Goal: Task Accomplishment & Management: Manage account settings

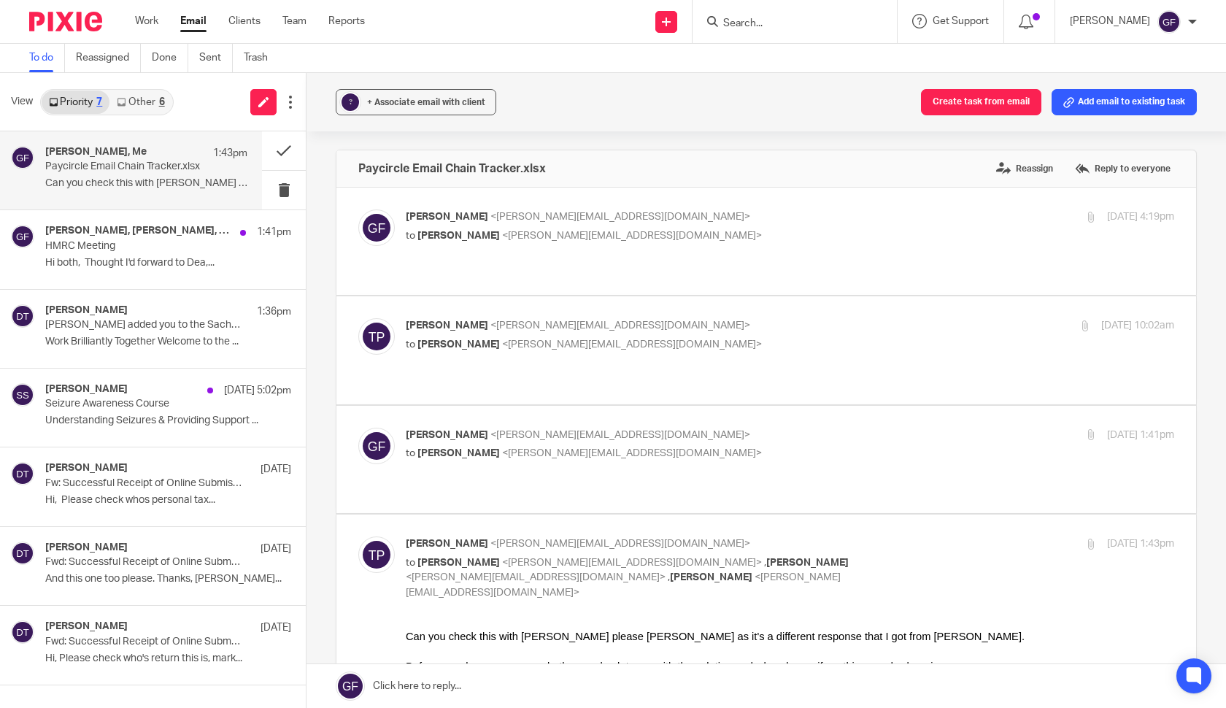
scroll to position [1721, 0]
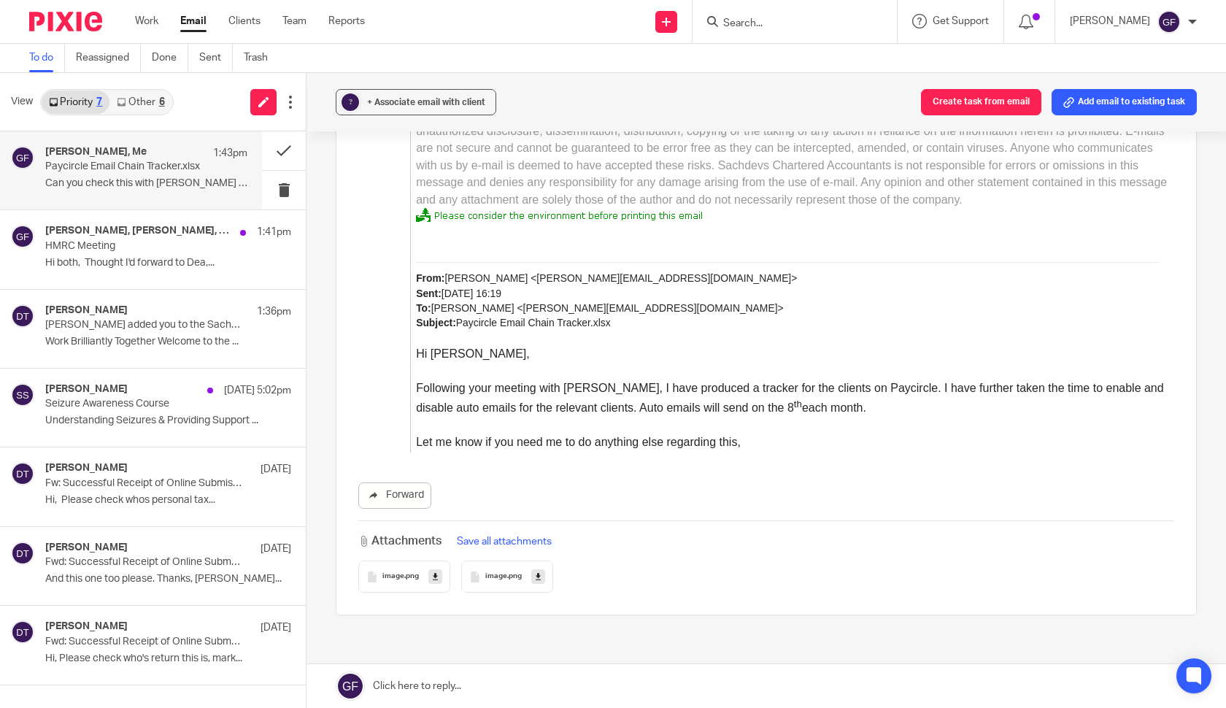
click at [177, 31] on div "Work Email Clients Team Reports Work Email Clients Team Reports Settings" at bounding box center [253, 21] width 266 height 43
click at [201, 21] on link "Email" at bounding box center [193, 21] width 26 height 15
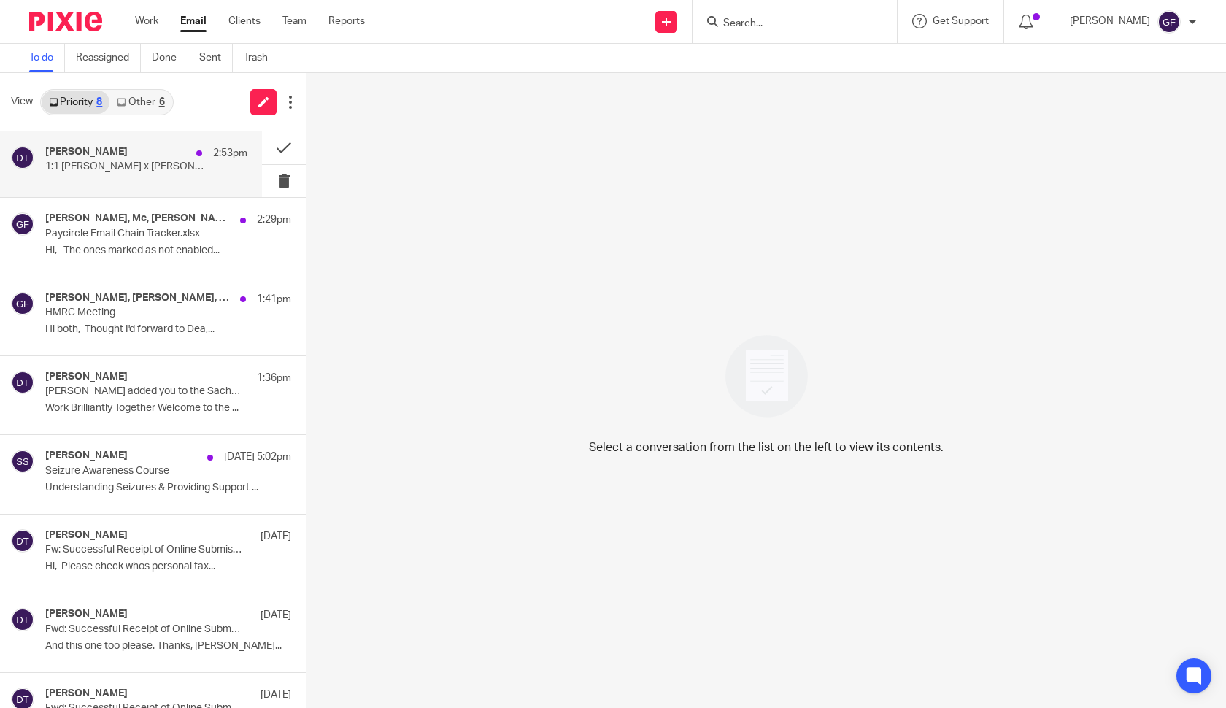
click at [160, 159] on div "[PERSON_NAME] 2:53pm" at bounding box center [146, 153] width 202 height 15
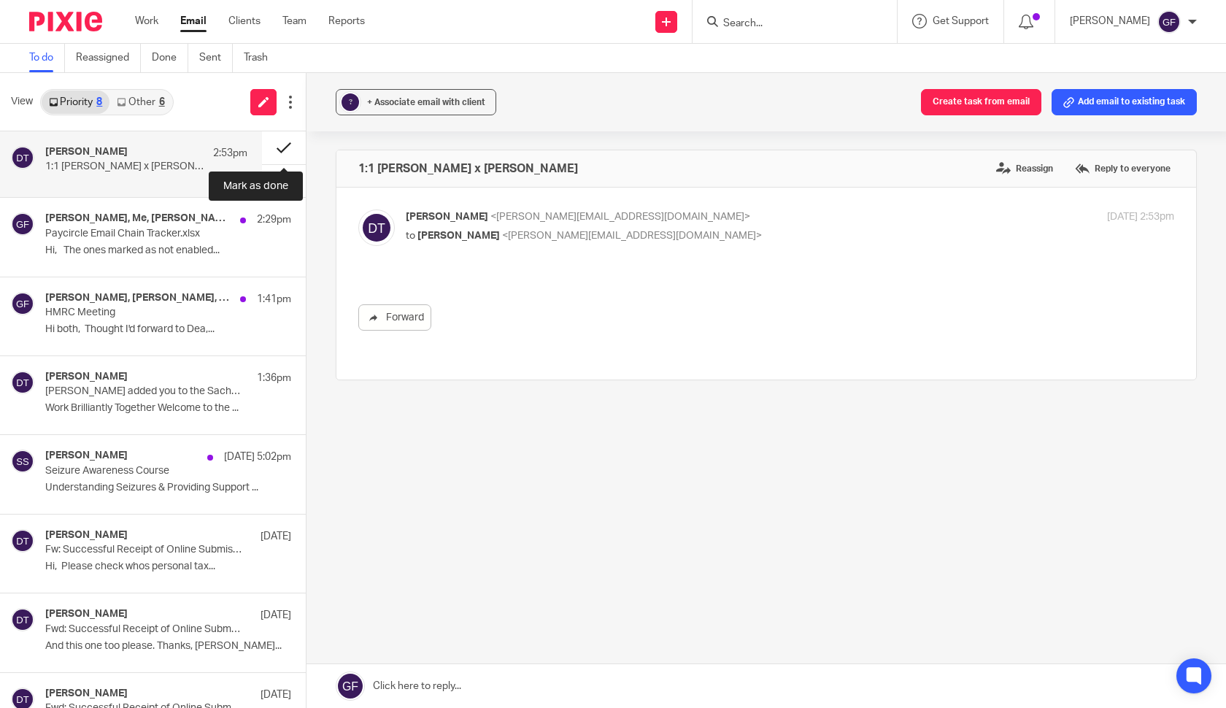
click at [282, 143] on button at bounding box center [284, 147] width 44 height 33
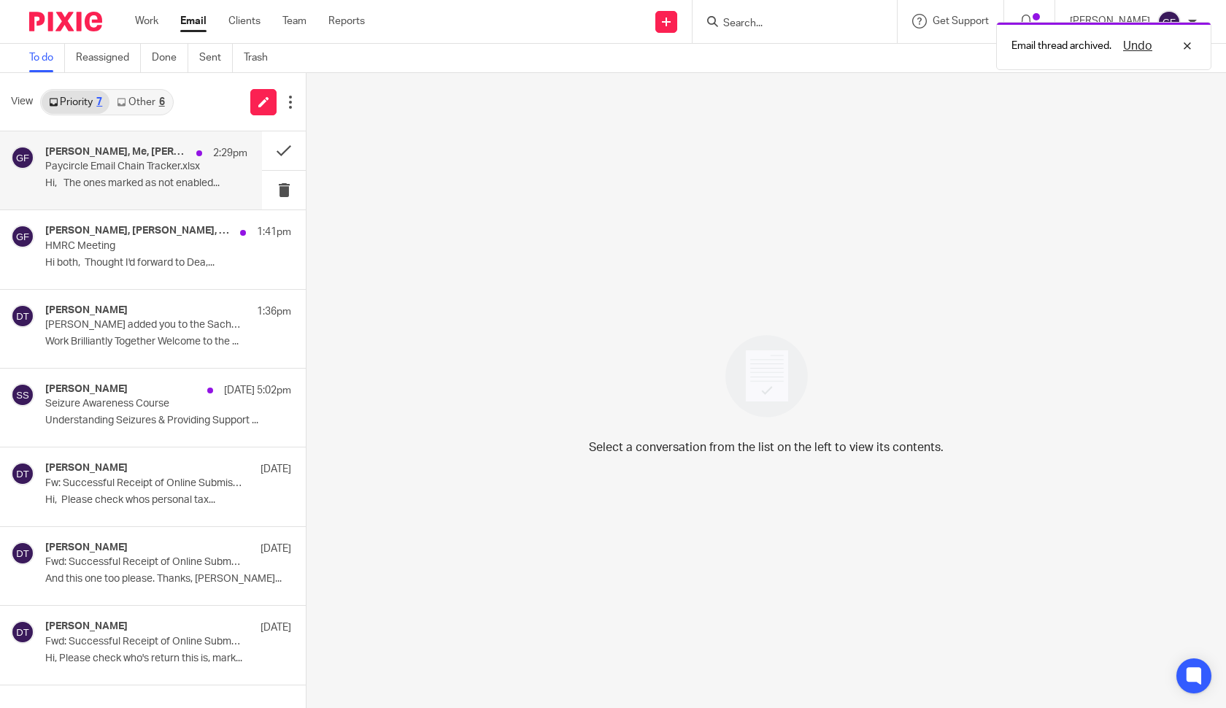
click at [169, 167] on p "Paycircle Email Chain Tracker.xlsx" at bounding box center [126, 167] width 162 height 12
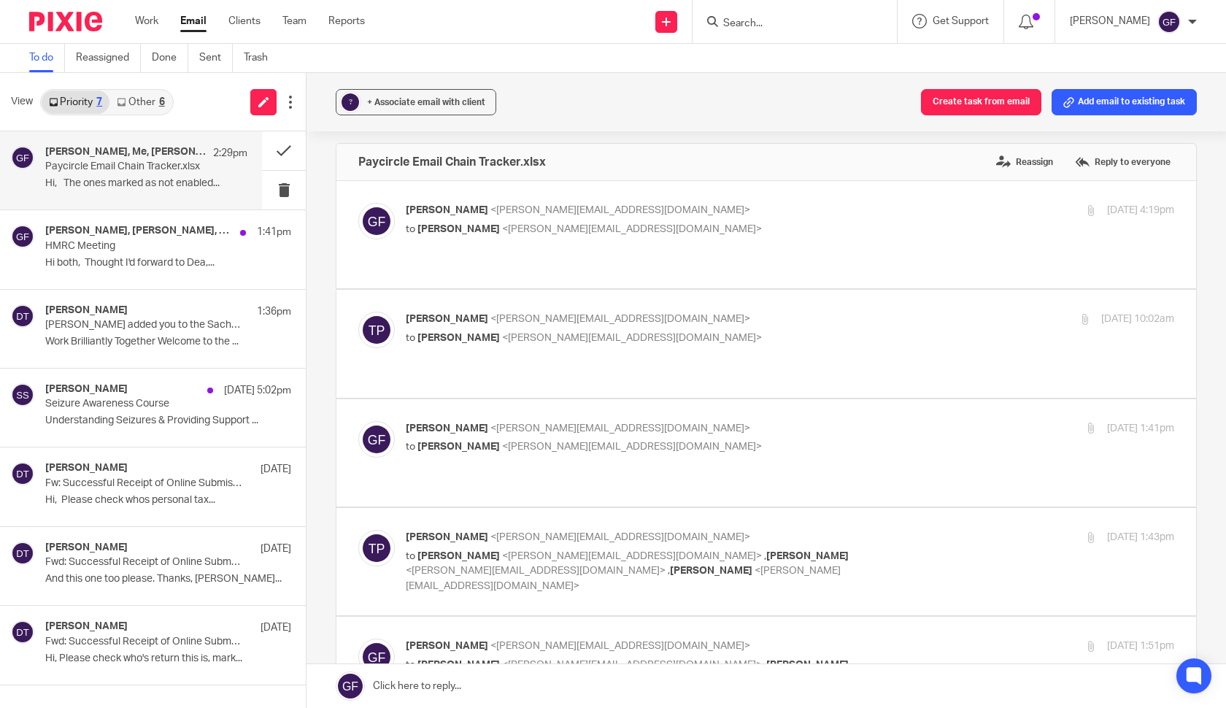
scroll to position [4, 0]
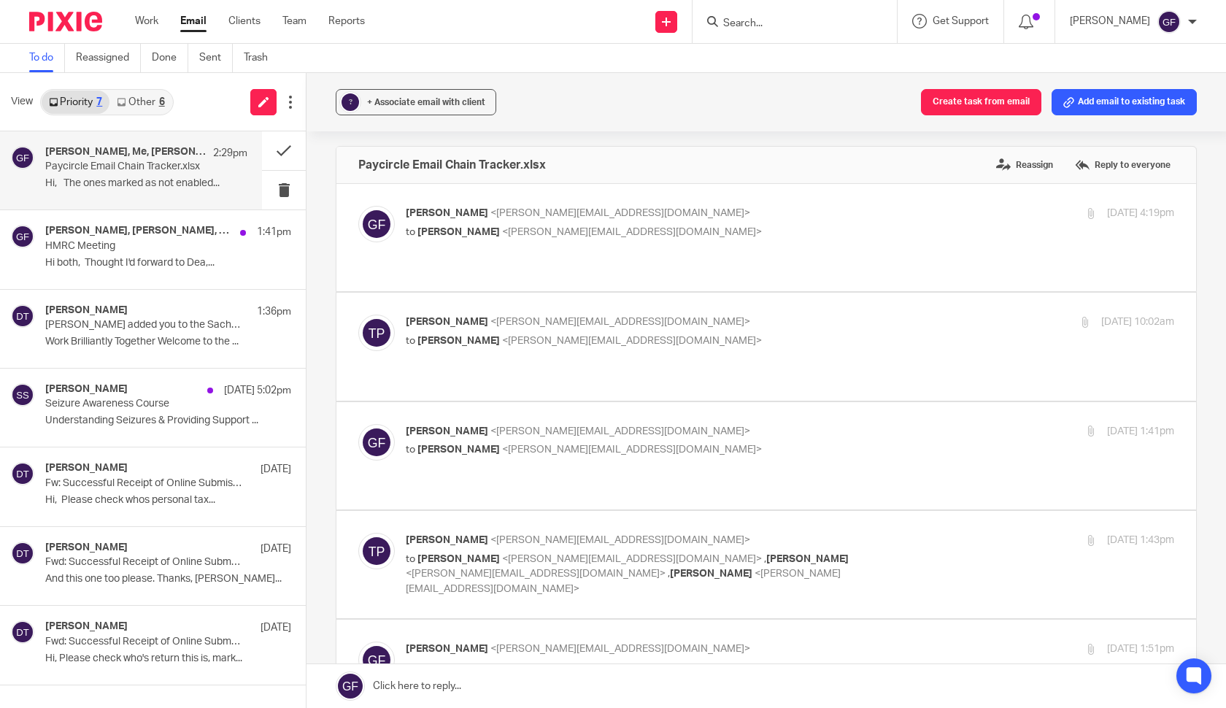
click at [750, 239] on div "[PERSON_NAME] <[PERSON_NAME][EMAIL_ADDRESS][DOMAIN_NAME]> to [PERSON_NAME] <[PE…" at bounding box center [790, 224] width 768 height 36
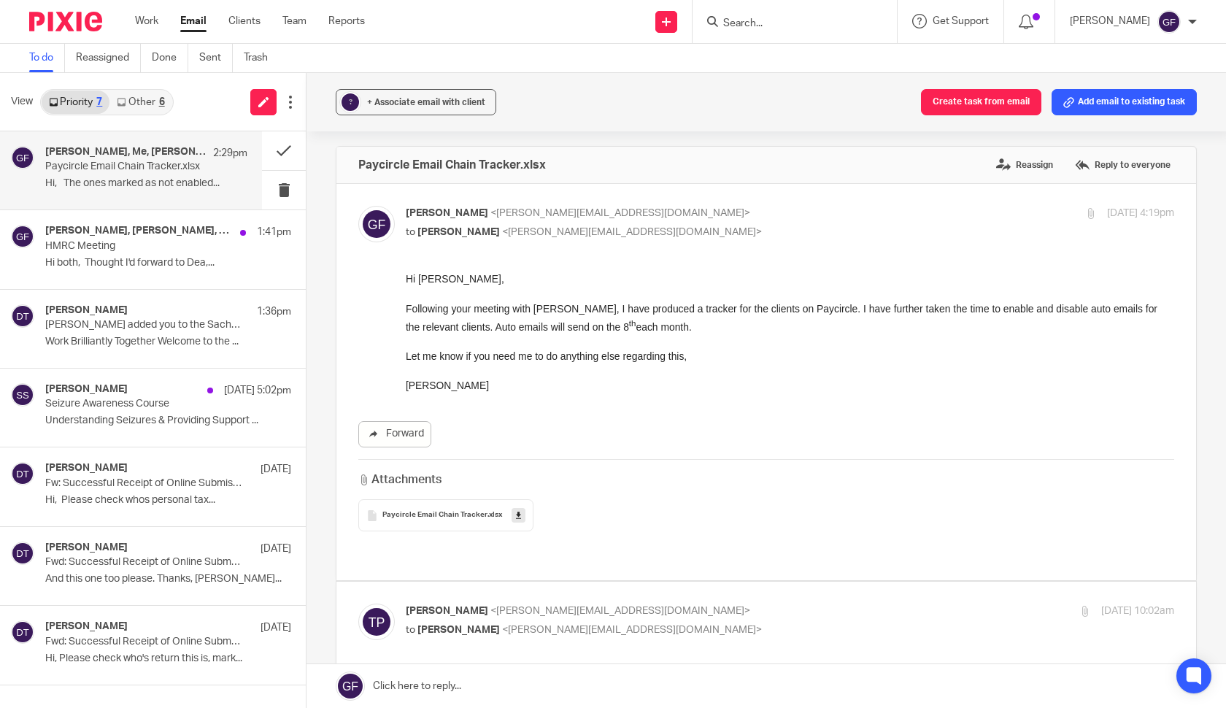
scroll to position [0, 0]
click at [750, 239] on div "[PERSON_NAME] <[PERSON_NAME][EMAIL_ADDRESS][DOMAIN_NAME]> to [PERSON_NAME] <[PE…" at bounding box center [790, 224] width 768 height 36
checkbox input "false"
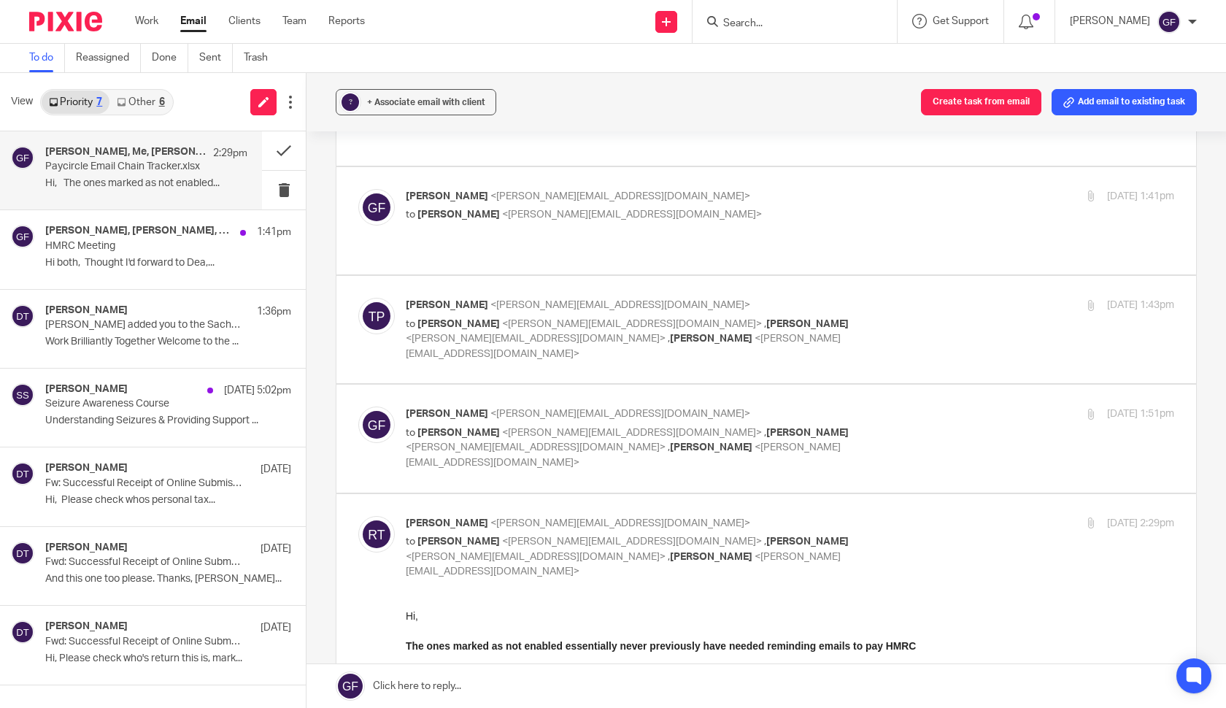
scroll to position [239, 0]
click at [146, 95] on link "Other 6" at bounding box center [140, 101] width 62 height 23
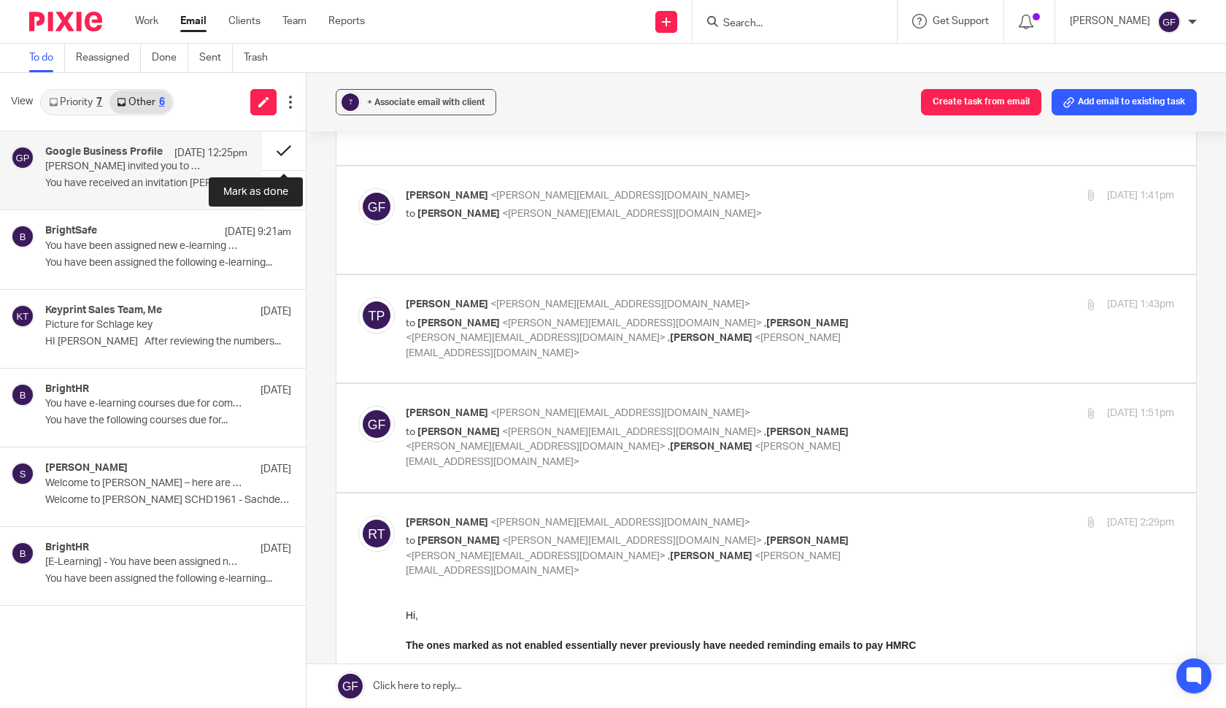
click at [280, 137] on button at bounding box center [284, 150] width 44 height 39
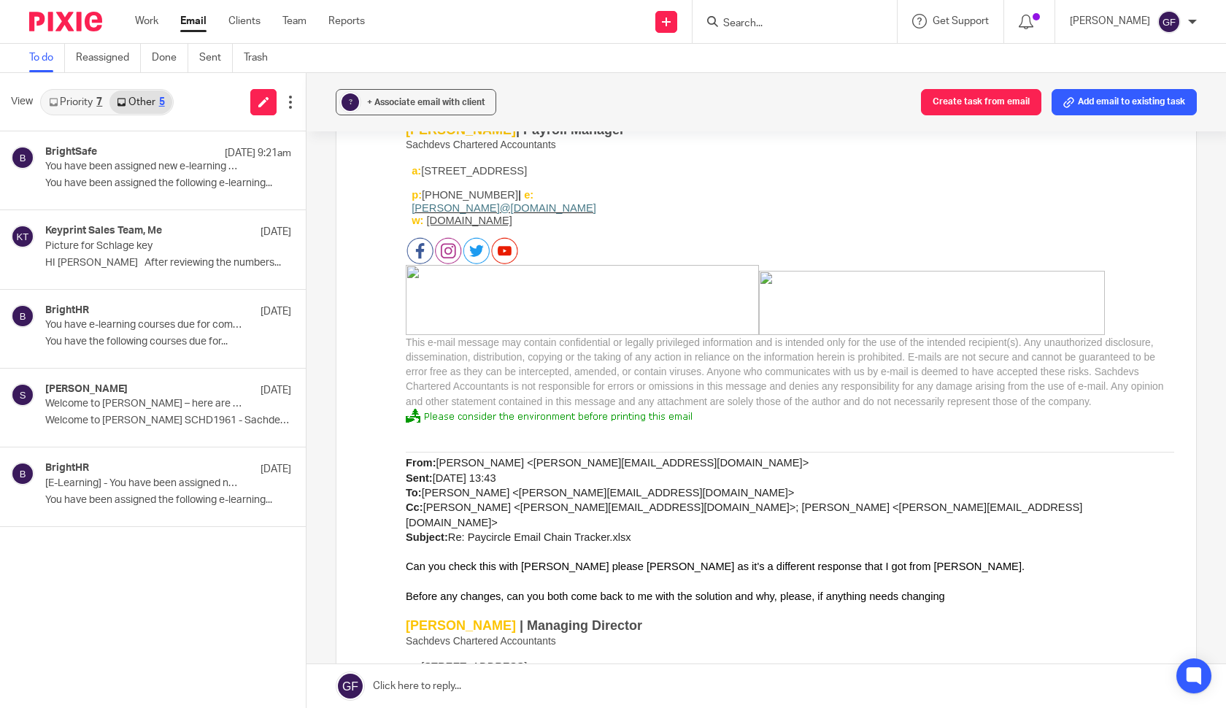
scroll to position [844, 0]
click at [182, 161] on p "You have been assigned new e-learning courses." at bounding box center [126, 167] width 162 height 12
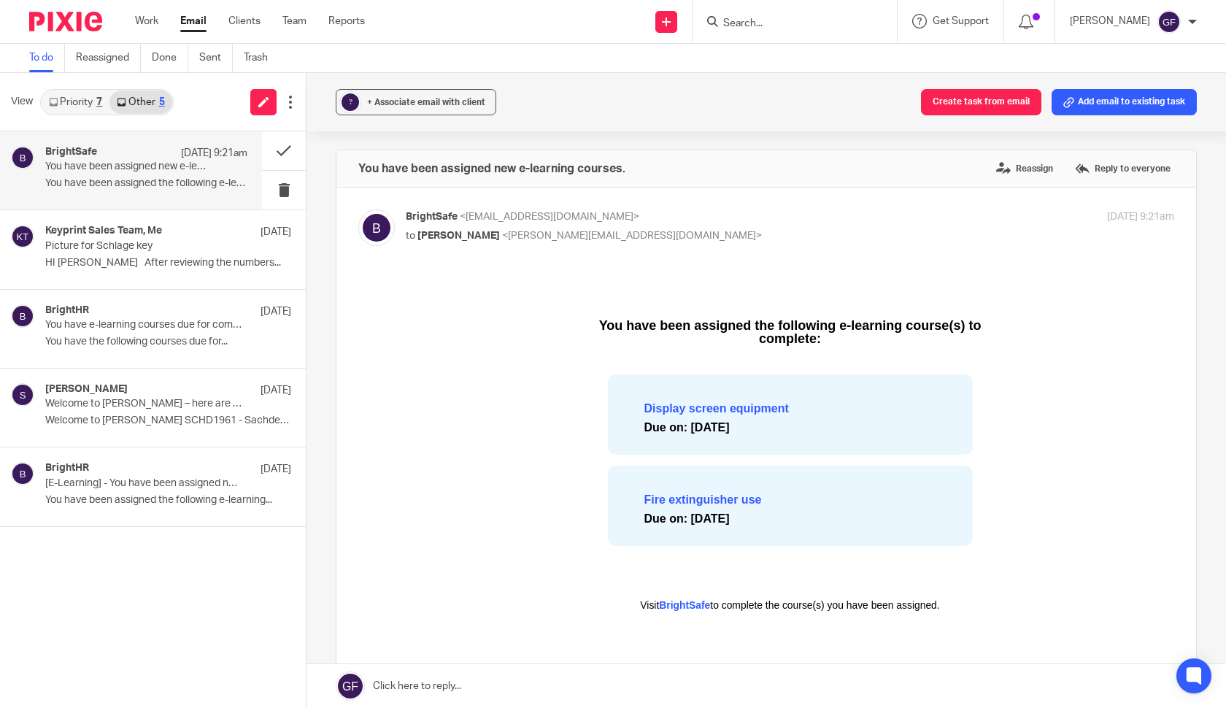
scroll to position [0, 0]
click at [227, 244] on div "Keyprint Sales Team, Me [DATE] Picture for Schlage key HI [PERSON_NAME] After r…" at bounding box center [146, 249] width 202 height 49
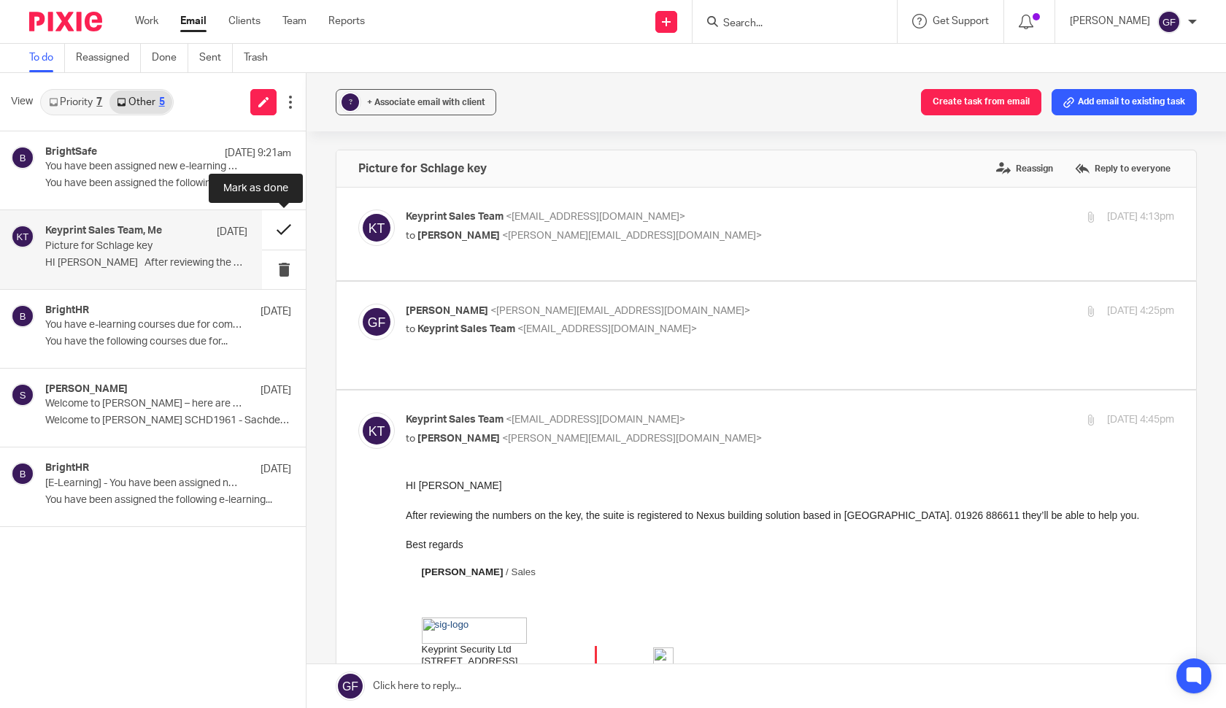
click at [294, 225] on button at bounding box center [284, 229] width 44 height 39
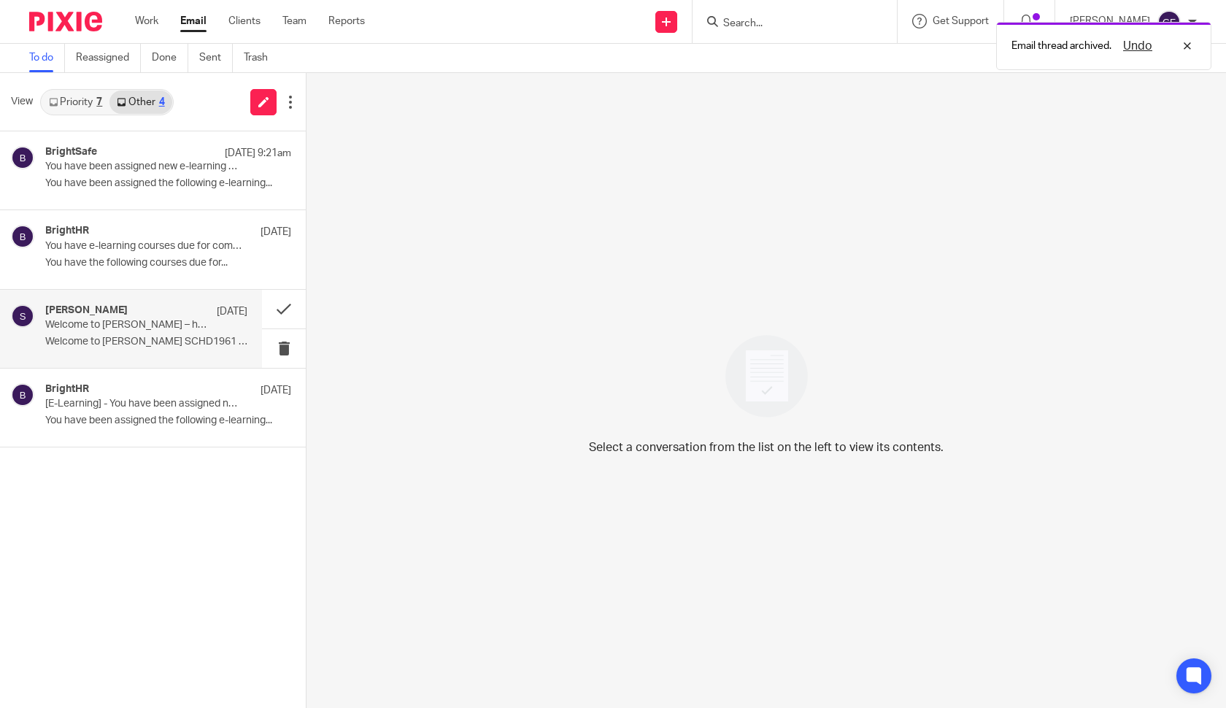
click at [131, 344] on p "Welcome to [PERSON_NAME] SCHD1961 - Sachdevs..." at bounding box center [146, 342] width 202 height 12
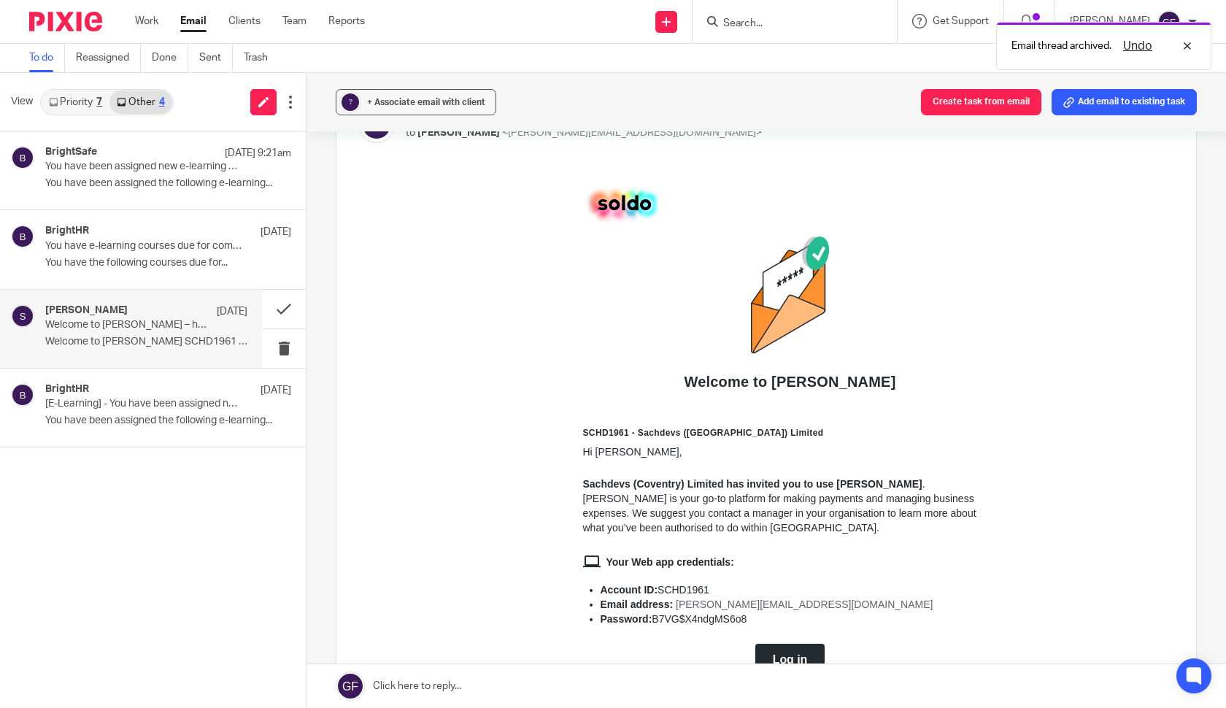
scroll to position [105, 0]
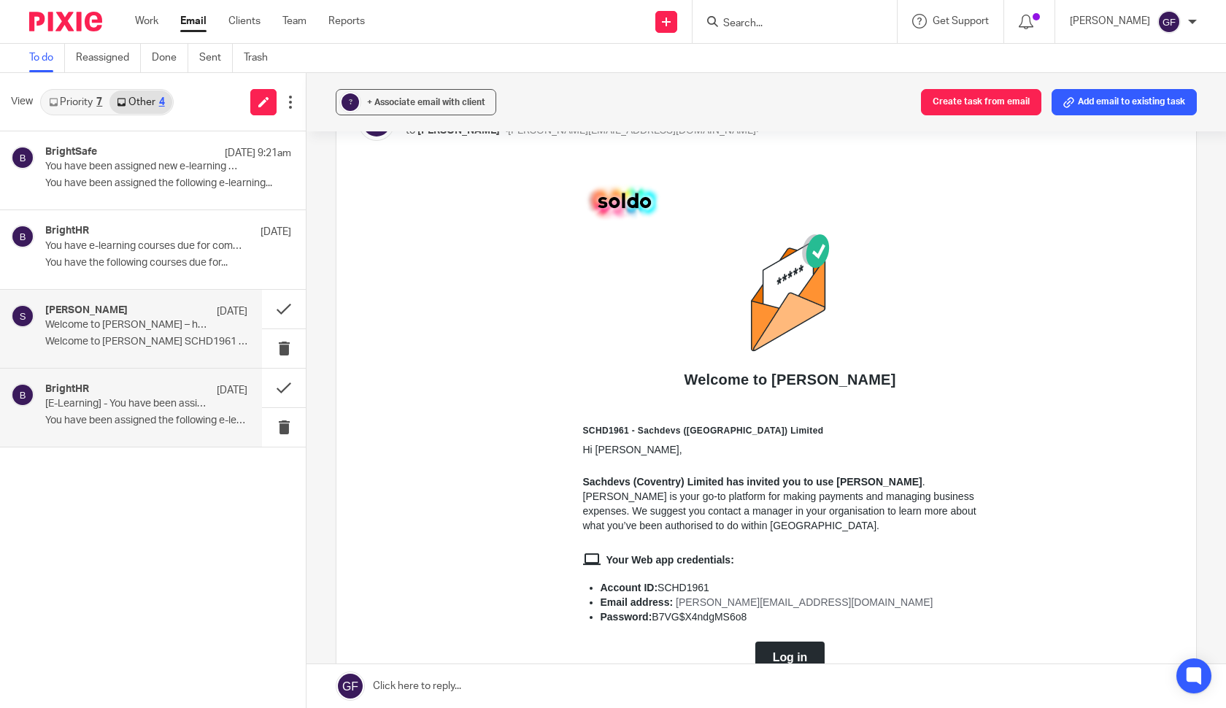
click at [189, 407] on p "[E-Learning] - You have been assigned new e-learning courses." at bounding box center [126, 404] width 162 height 12
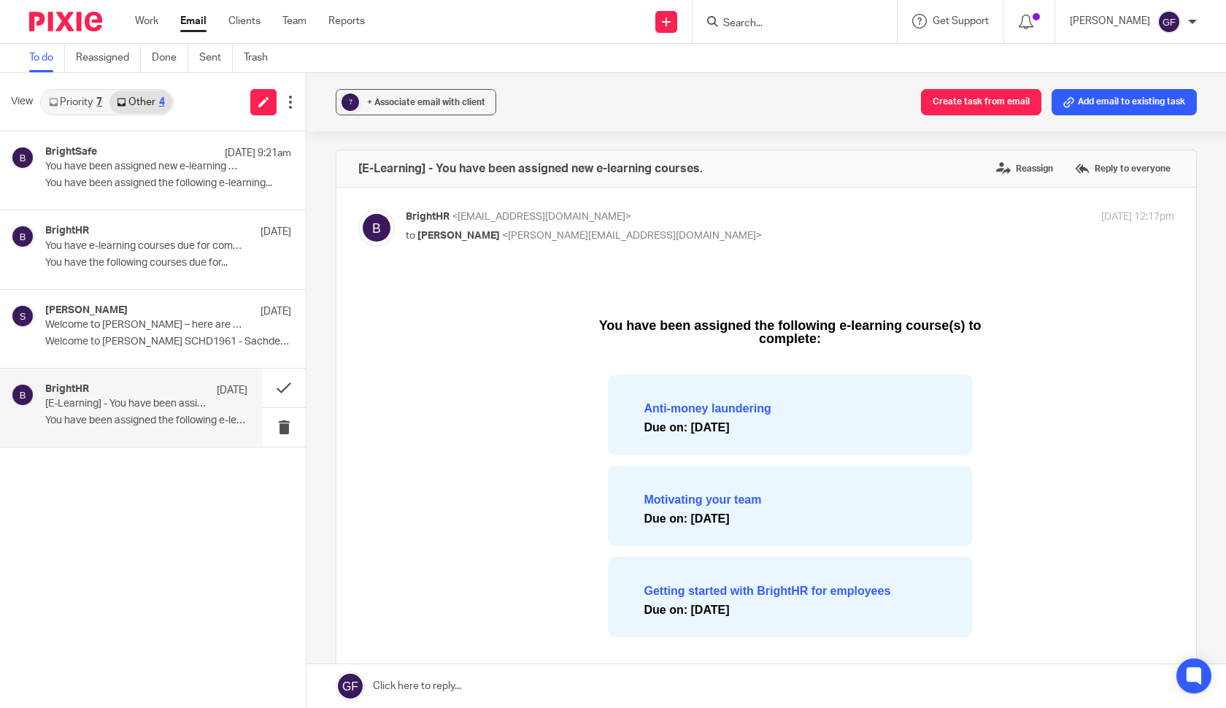
scroll to position [0, 0]
click at [61, 96] on link "Priority 7" at bounding box center [76, 101] width 68 height 23
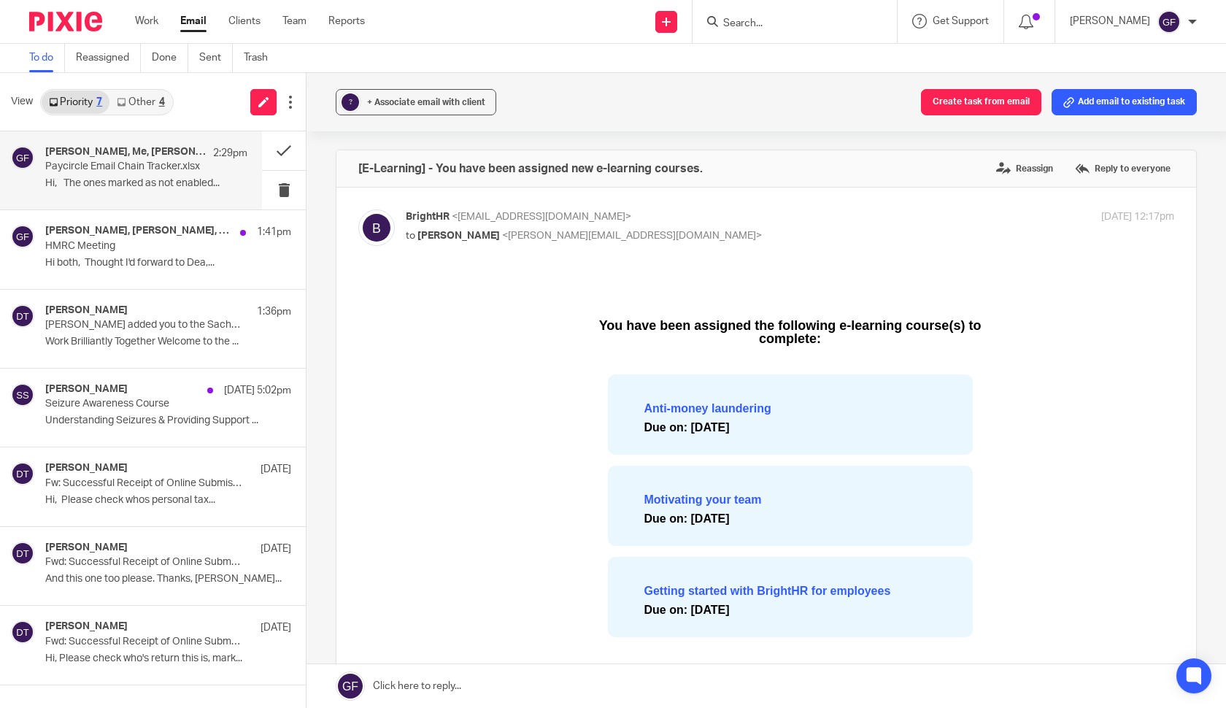
click at [92, 147] on h4 "[PERSON_NAME], Me, [PERSON_NAME]" at bounding box center [125, 152] width 161 height 12
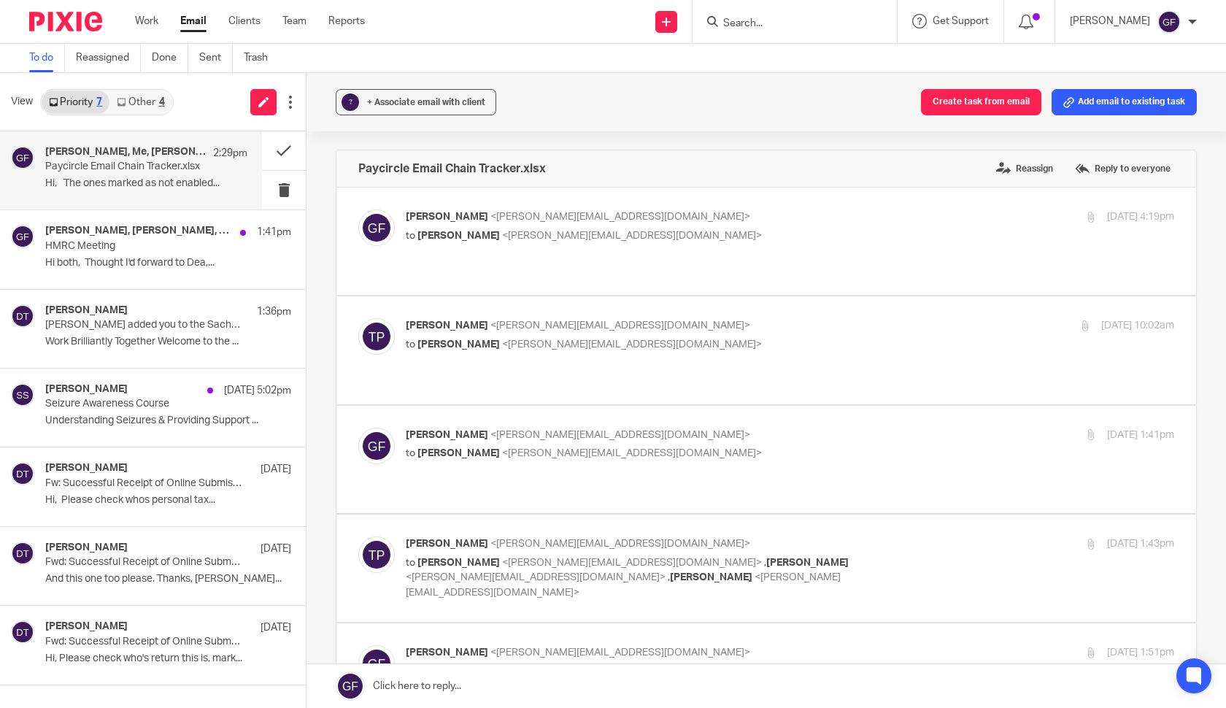
scroll to position [11, 0]
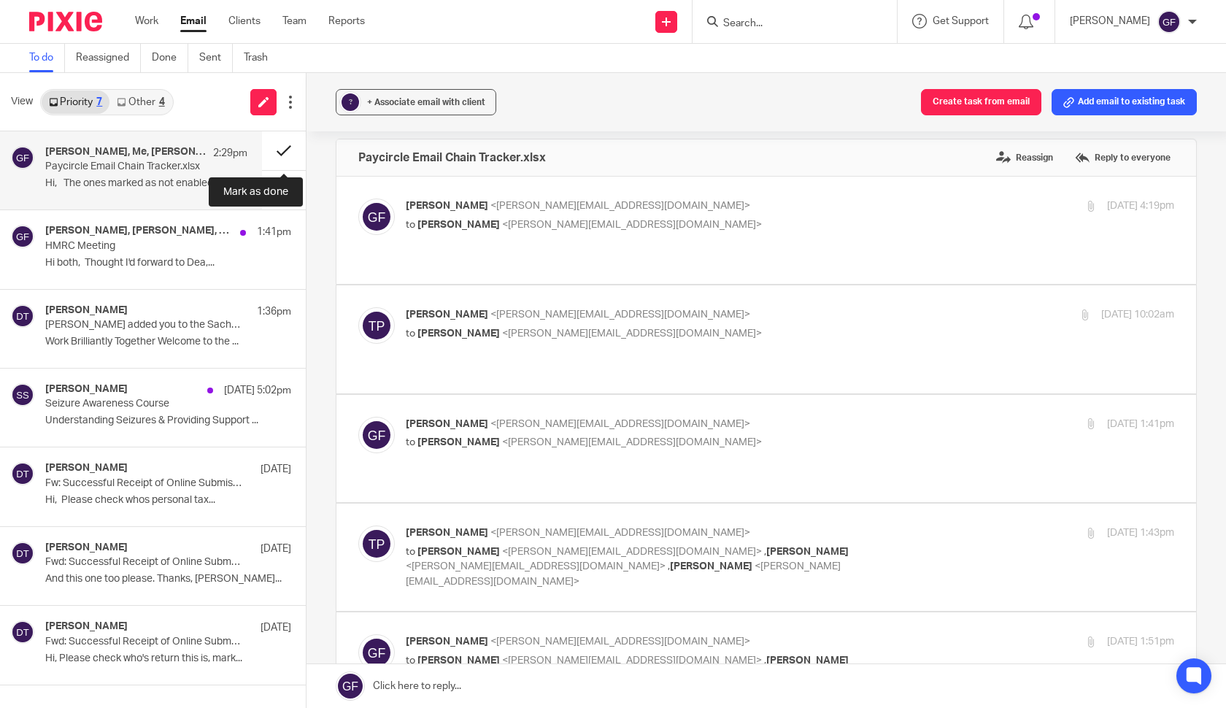
click at [300, 155] on button at bounding box center [284, 150] width 44 height 39
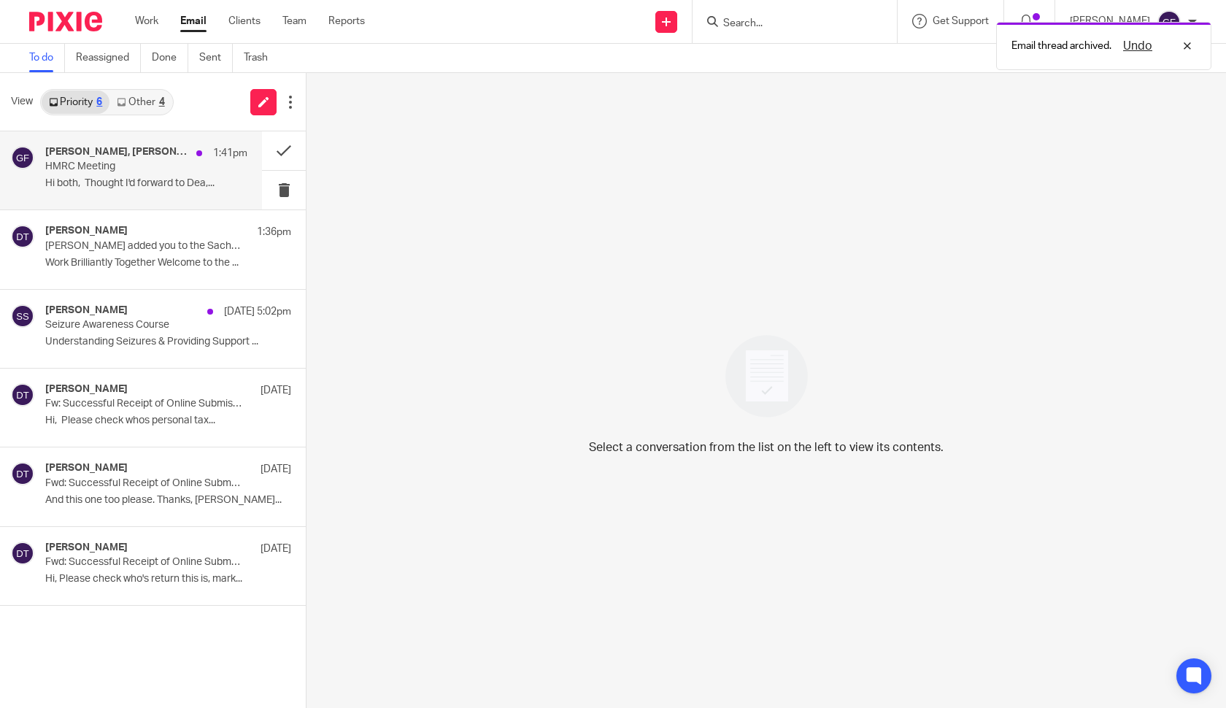
click at [174, 171] on p "HMRC Meeting" at bounding box center [126, 167] width 162 height 12
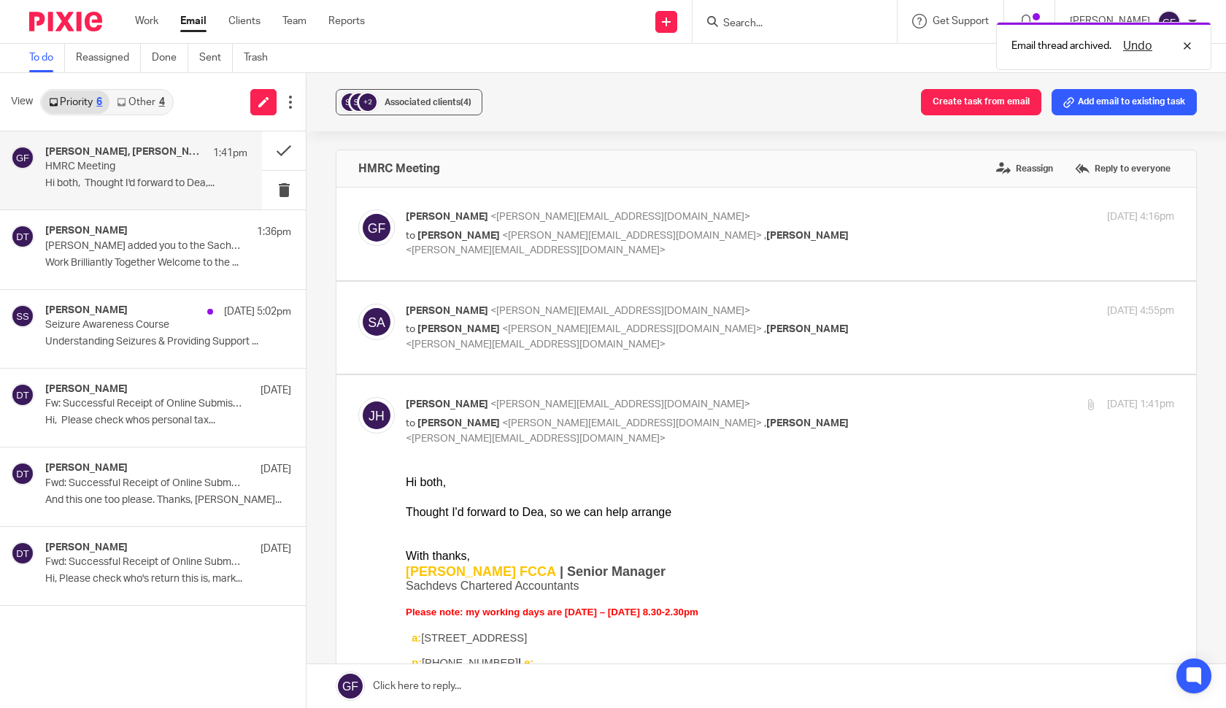
scroll to position [0, 0]
click at [828, 355] on label at bounding box center [766, 328] width 860 height 93
click at [358, 304] on input "checkbox" at bounding box center [358, 303] width 1 height 1
checkbox input "true"
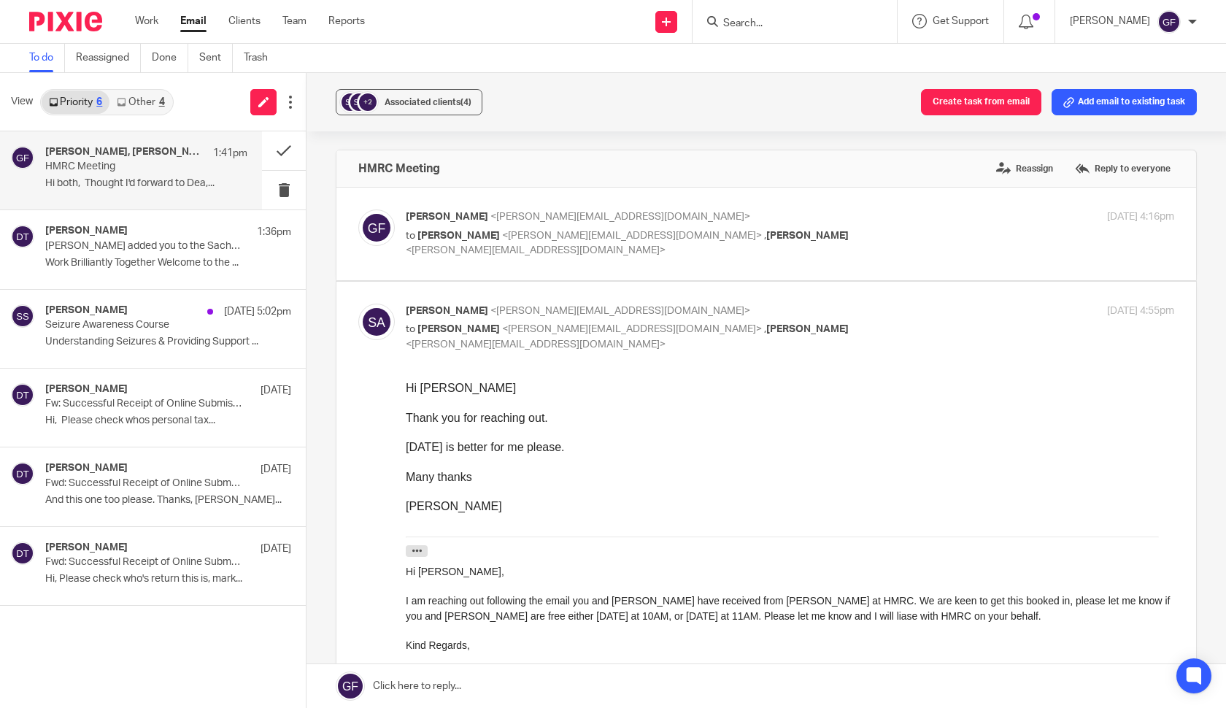
click at [911, 242] on div "[PERSON_NAME] <[PERSON_NAME][EMAIL_ADDRESS][DOMAIN_NAME]> to [PERSON_NAME] <[PE…" at bounding box center [790, 233] width 768 height 49
checkbox input "true"
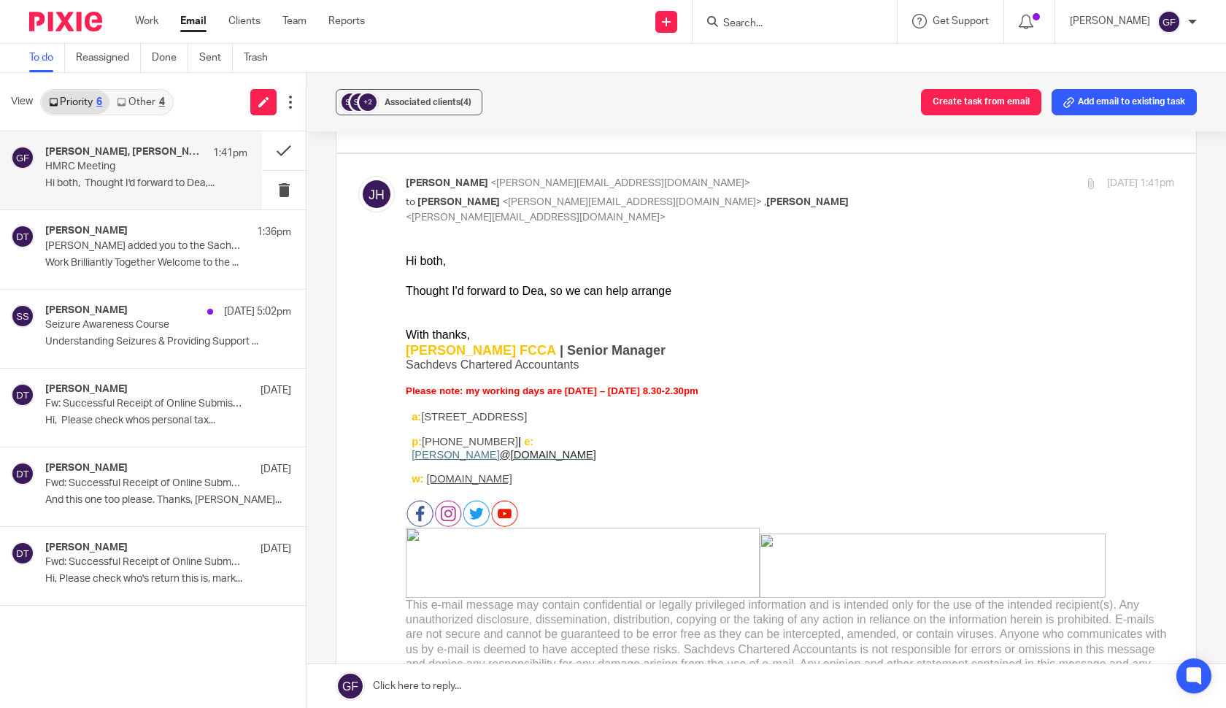
scroll to position [1103, 0]
click at [992, 315] on div at bounding box center [790, 319] width 768 height 15
click at [434, 682] on link at bounding box center [765, 686] width 919 height 44
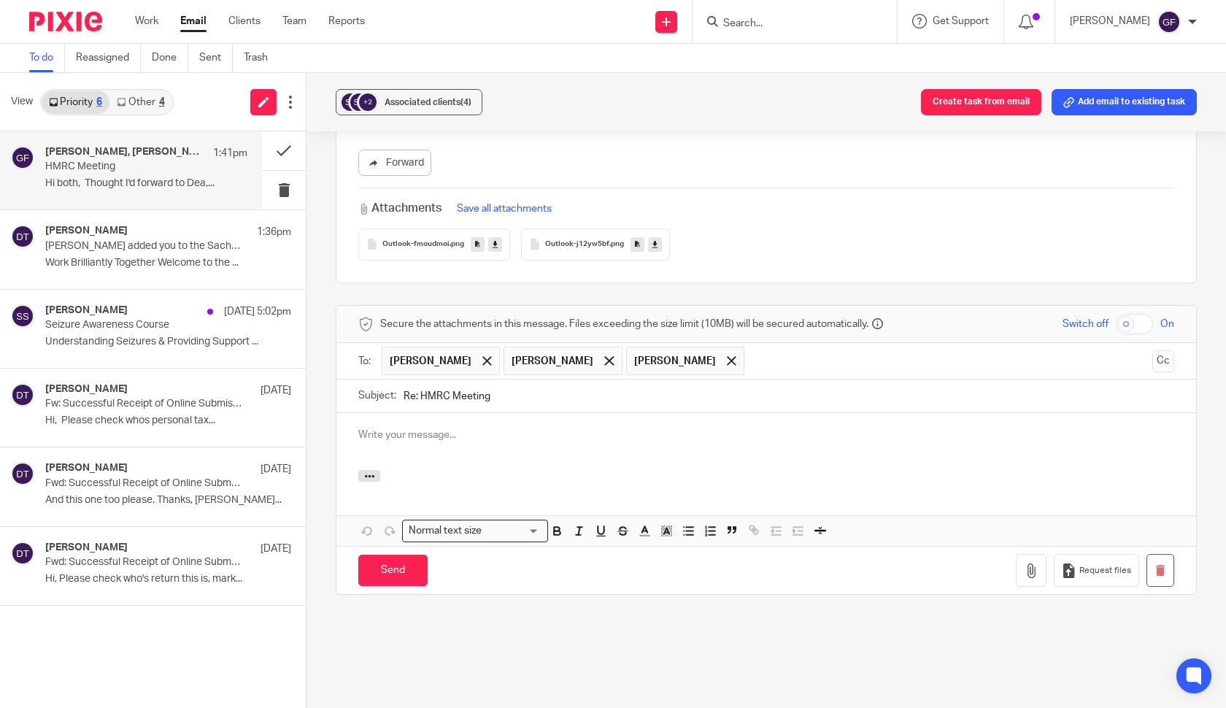
scroll to position [0, 0]
